Goal: Transaction & Acquisition: Purchase product/service

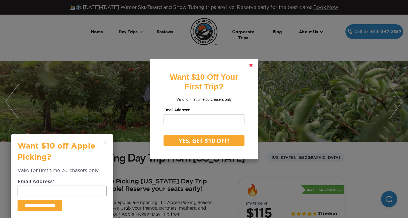
click at [251, 64] on icon at bounding box center [250, 65] width 3 height 3
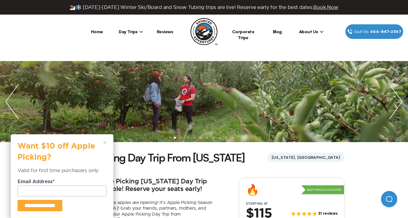
click at [107, 143] on div "**********" at bounding box center [62, 176] width 103 height 84
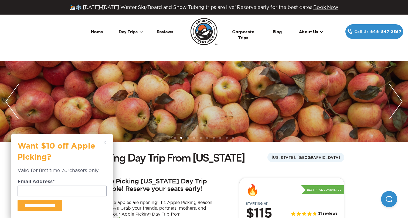
click at [104, 143] on polygon at bounding box center [104, 142] width 3 height 3
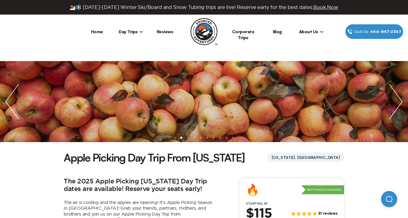
click at [139, 31] on icon at bounding box center [141, 32] width 4 height 4
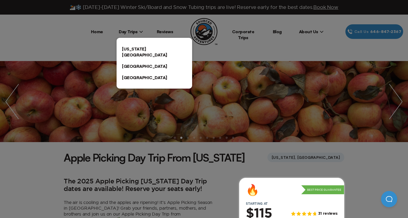
click at [141, 50] on link "[US_STATE][GEOGRAPHIC_DATA]" at bounding box center [155, 51] width 76 height 17
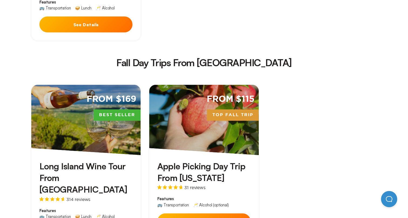
scroll to position [730, 0]
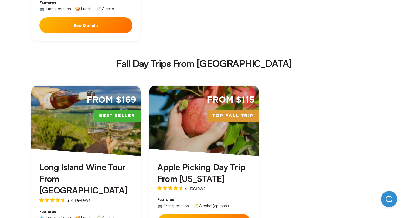
click at [204, 214] on button "See Details" at bounding box center [203, 222] width 93 height 16
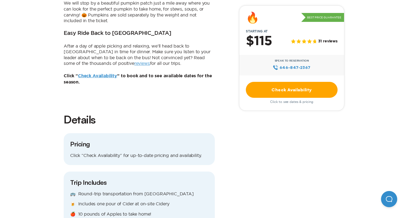
scroll to position [471, 0]
